Goal: Transaction & Acquisition: Purchase product/service

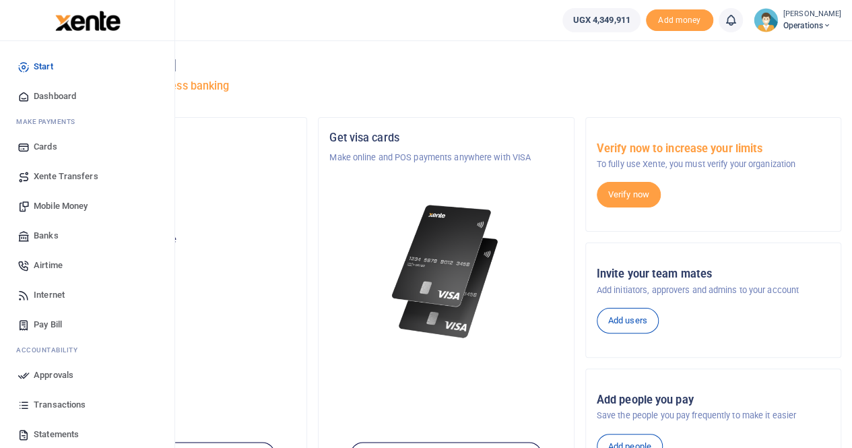
click at [65, 206] on span "Mobile Money" at bounding box center [61, 205] width 54 height 13
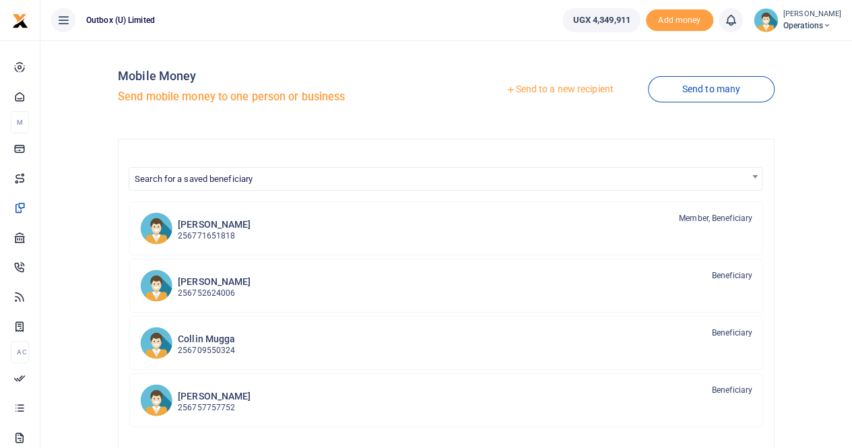
click at [551, 91] on link "Send to a new recipient" at bounding box center [560, 89] width 176 height 24
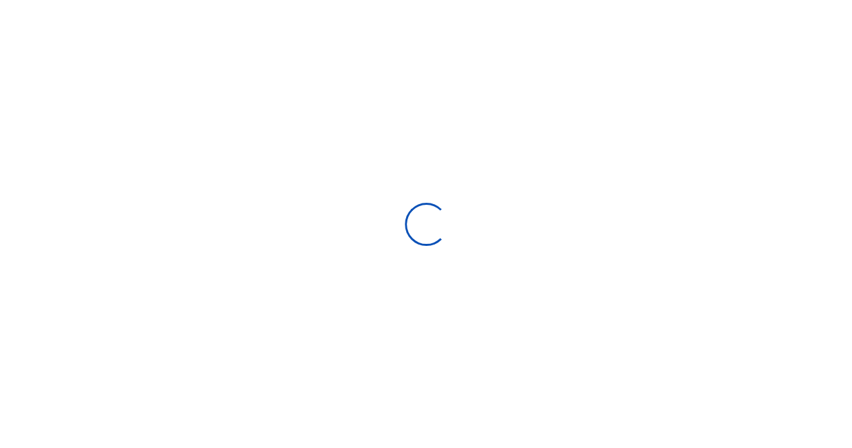
select select
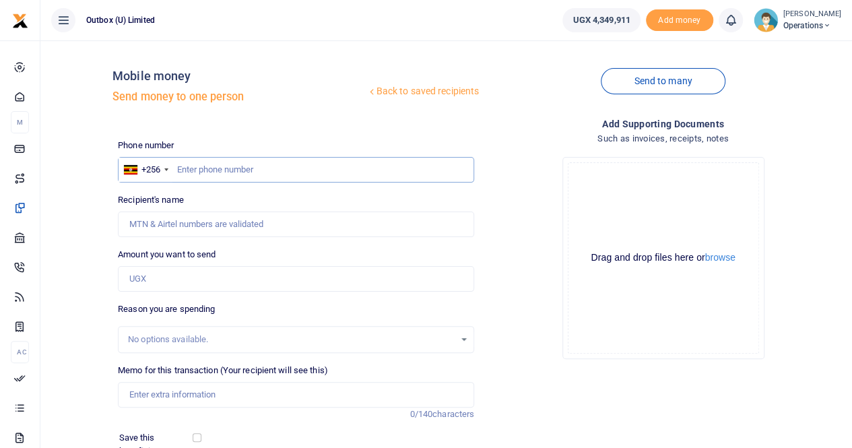
click at [227, 168] on input "text" at bounding box center [296, 170] width 356 height 26
paste input "785777977"
type input "785777977"
type input "Rahmah Nampala"
type input "785777977"
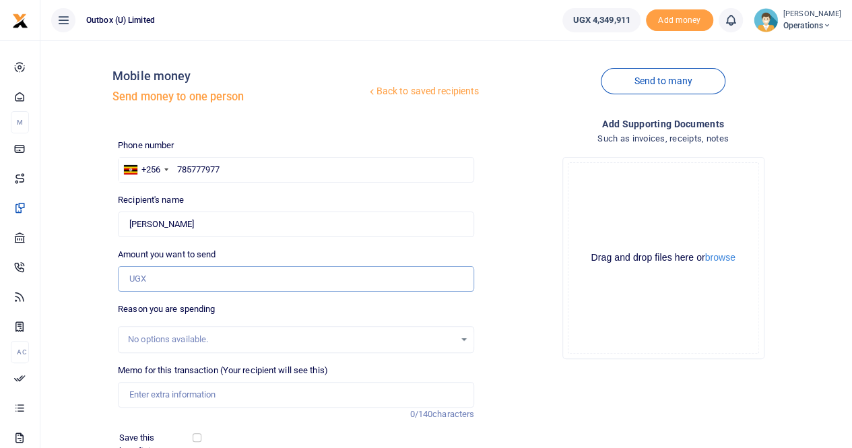
click at [173, 280] on input "Amount you want to send" at bounding box center [296, 279] width 356 height 26
type input "173,000"
click at [170, 390] on input "Memo for this transaction (Your recipient will see this)" at bounding box center [296, 395] width 356 height 26
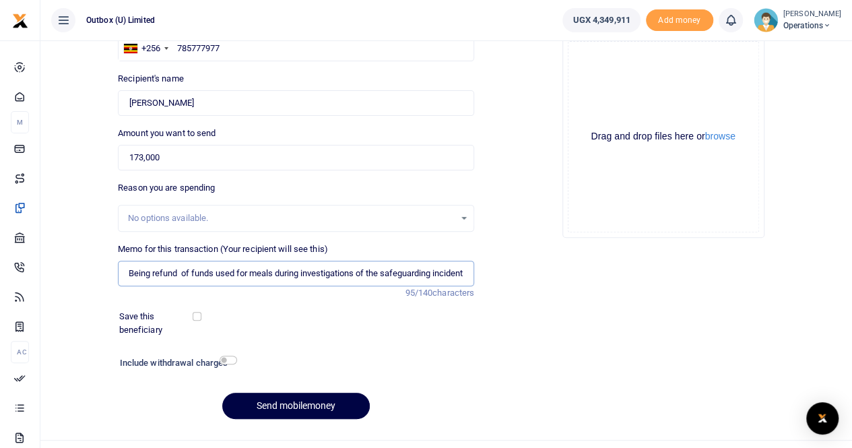
scroll to position [135, 0]
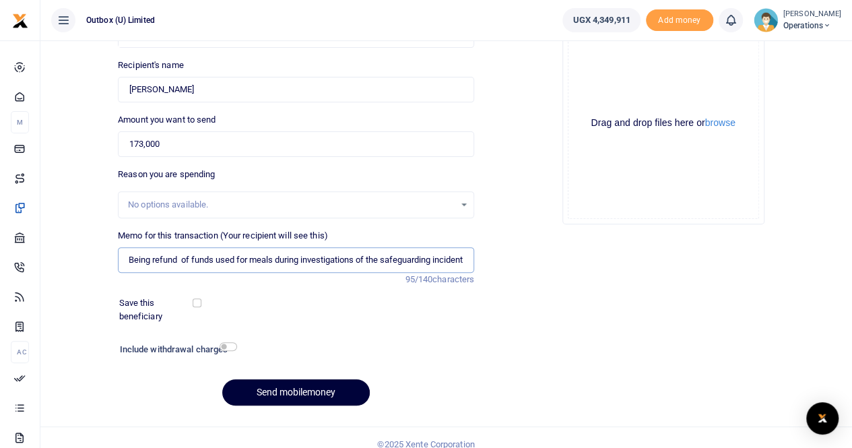
type input "OULOPS Being refund of funds used for meals during investigations of the safegu…"
click at [277, 395] on button "Send mobilemoney" at bounding box center [296, 392] width 148 height 26
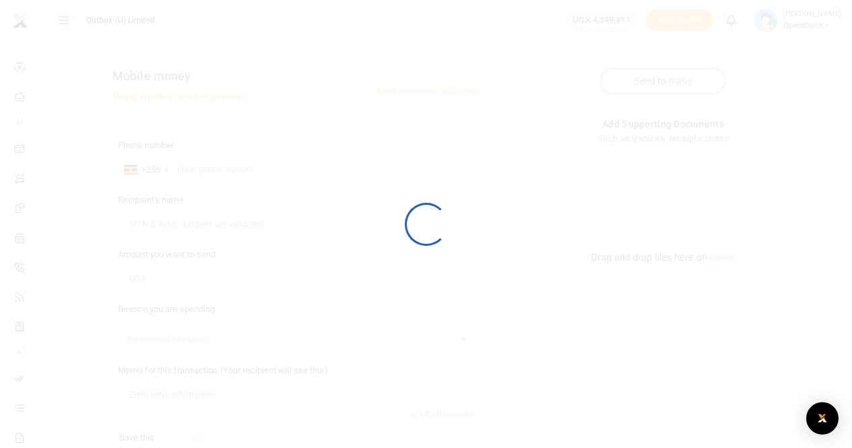
scroll to position [135, 0]
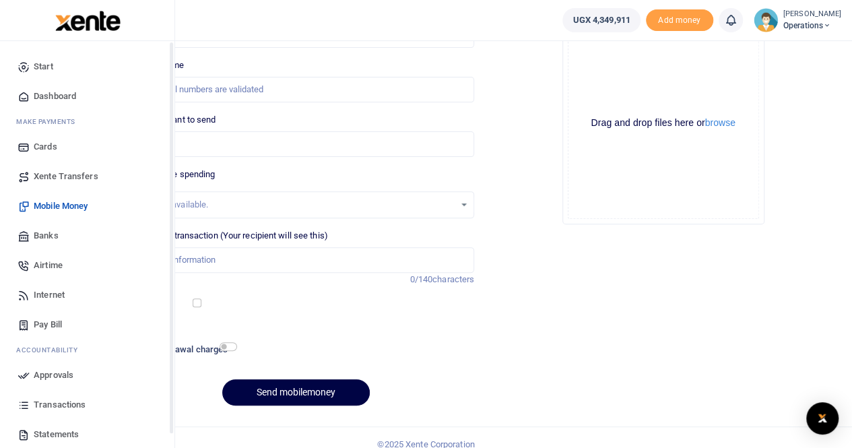
click at [60, 92] on span "Dashboard" at bounding box center [55, 96] width 42 height 13
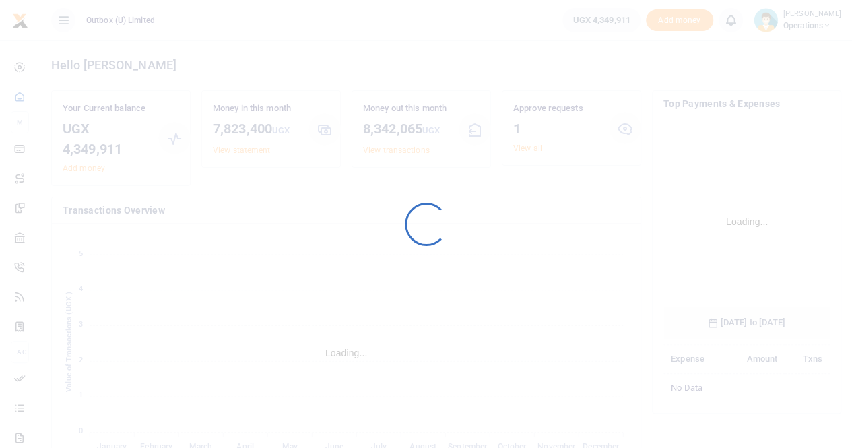
scroll to position [211, 156]
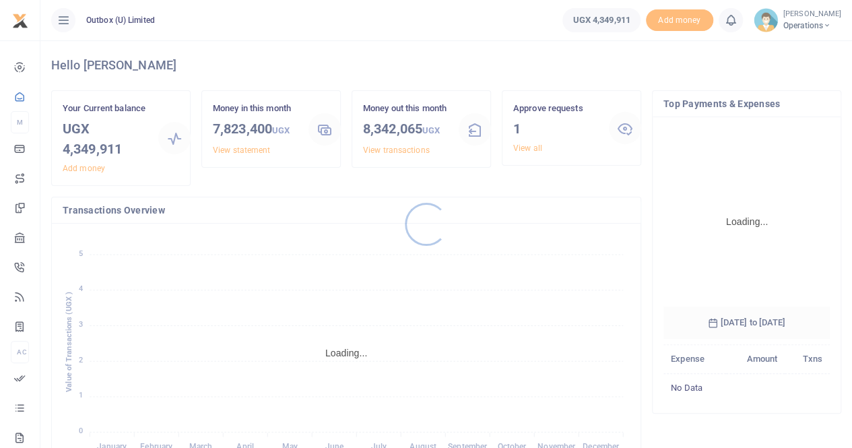
click at [527, 149] on div at bounding box center [426, 224] width 852 height 448
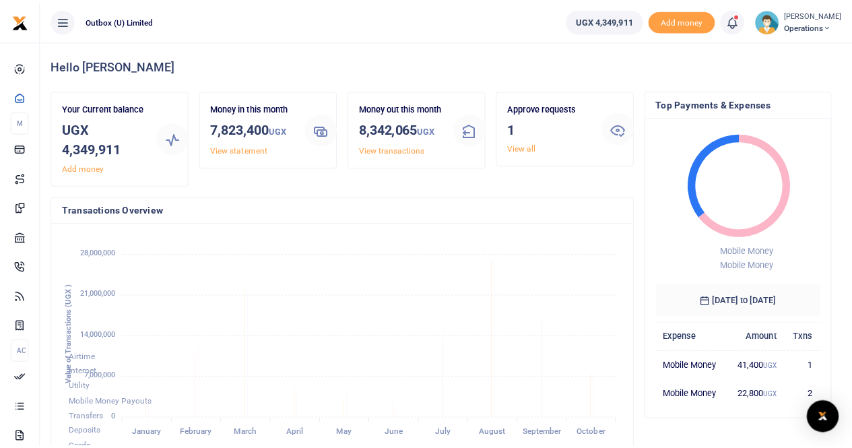
scroll to position [212, 557]
